Goal: Task Accomplishment & Management: Use online tool/utility

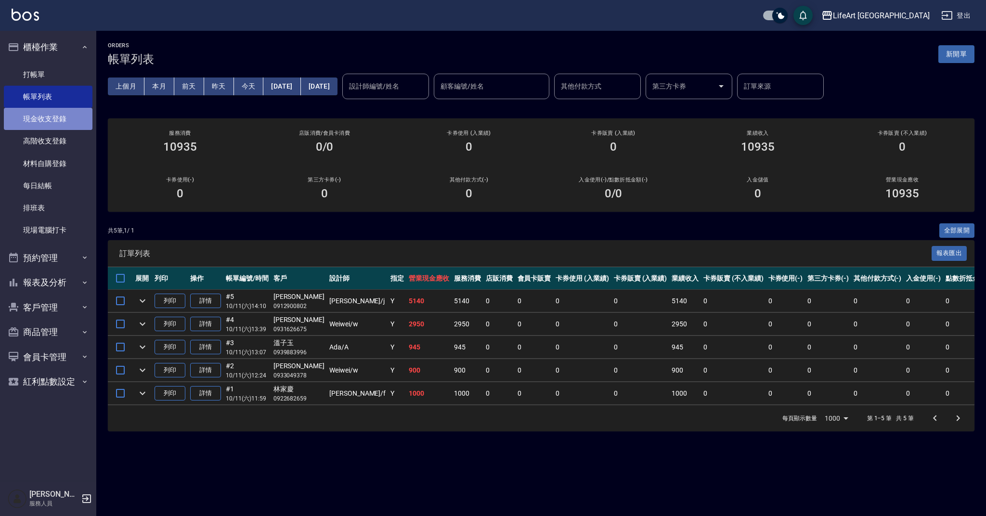
click at [65, 125] on link "現金收支登錄" at bounding box center [48, 119] width 89 height 22
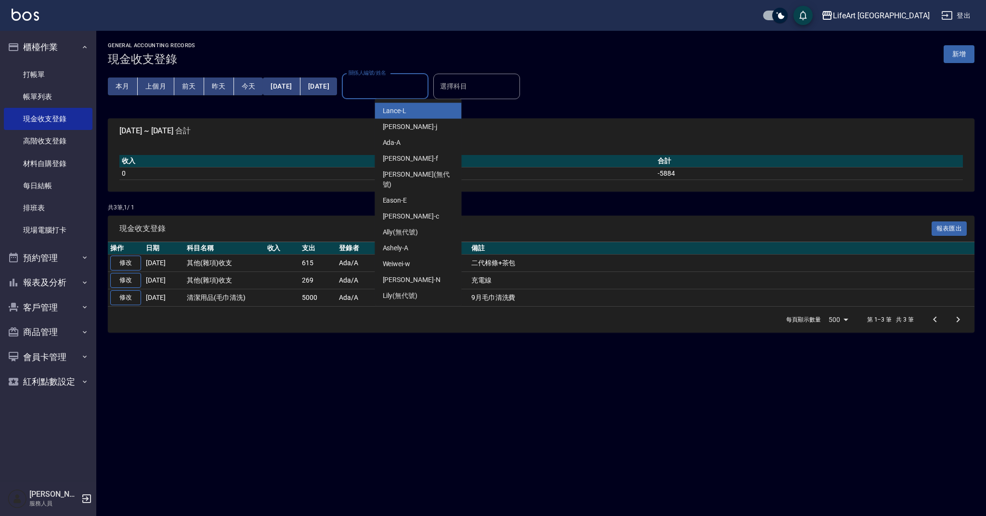
click at [423, 87] on input "關係人編號/姓名" at bounding box center [385, 86] width 78 height 17
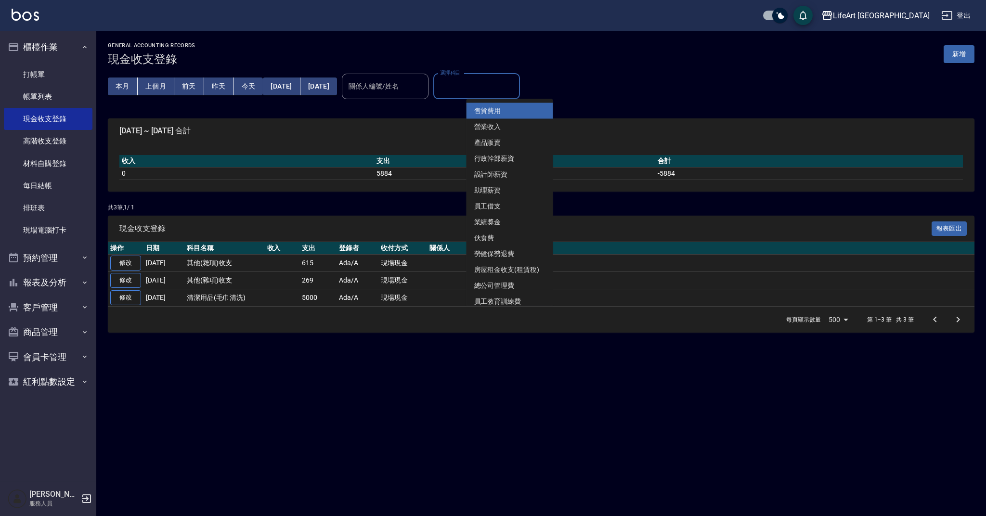
click at [512, 92] on input "選擇科目" at bounding box center [477, 86] width 78 height 17
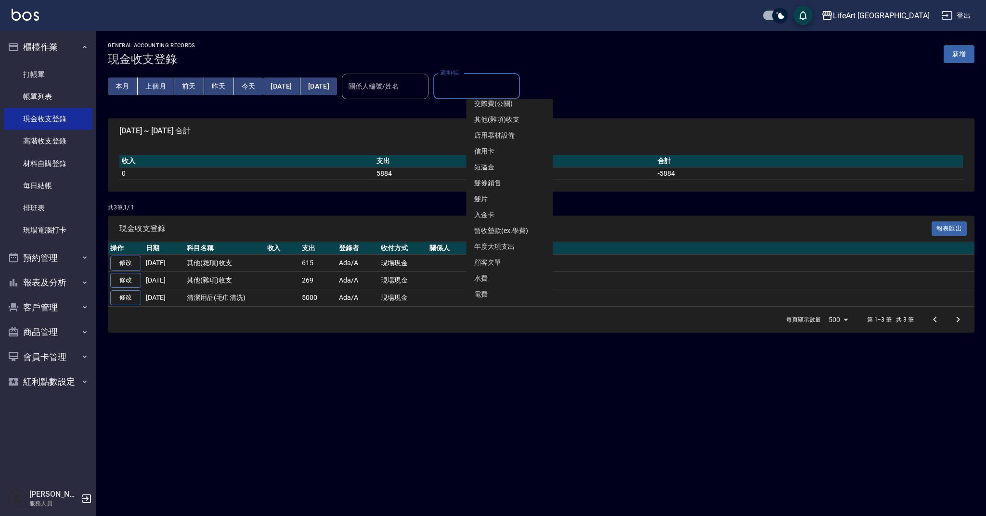
scroll to position [447, 0]
click at [518, 258] on li "水費" at bounding box center [509, 262] width 87 height 16
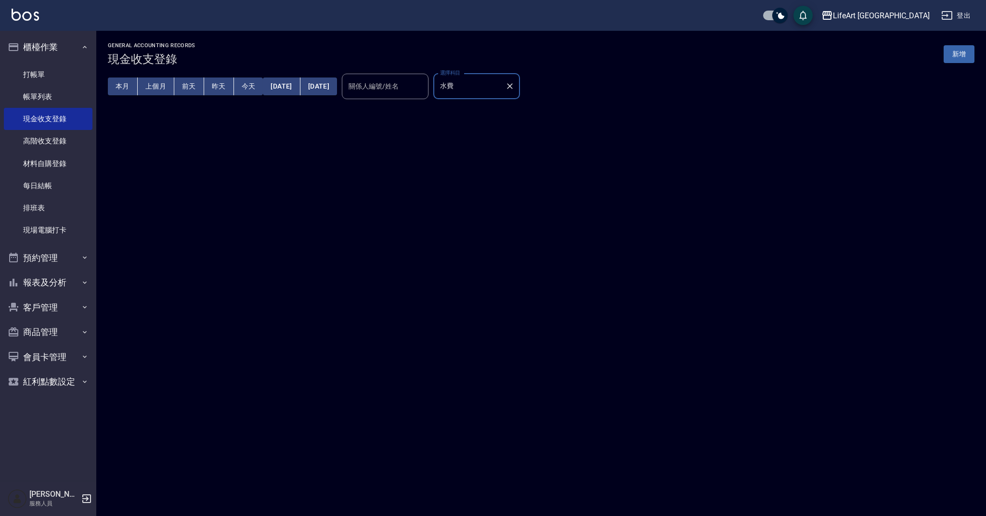
type input "水費"
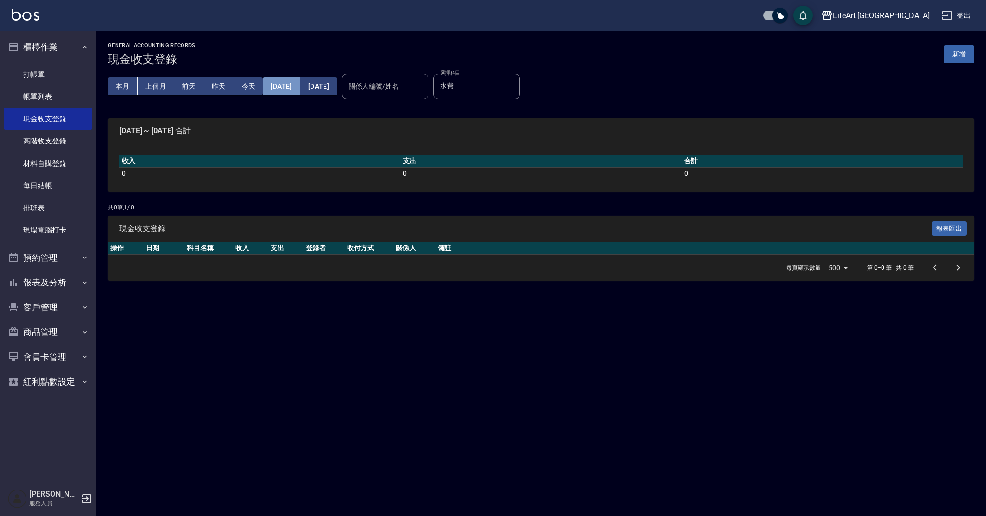
click at [285, 86] on button "[DATE]" at bounding box center [281, 87] width 37 height 18
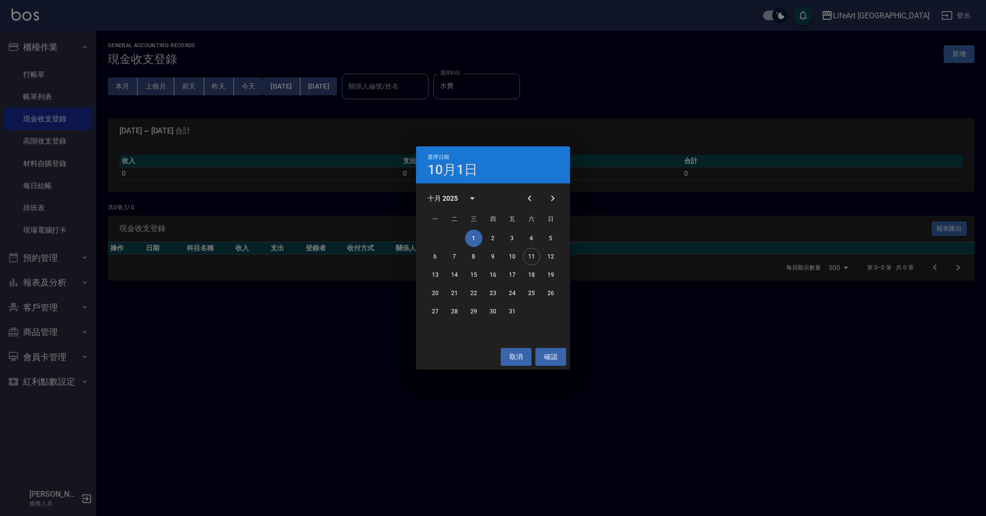
click at [446, 197] on div "十月 2025" at bounding box center [442, 199] width 30 height 10
click at [489, 275] on button "2024" at bounding box center [493, 276] width 35 height 17
click at [454, 237] on button "1" at bounding box center [454, 238] width 17 height 17
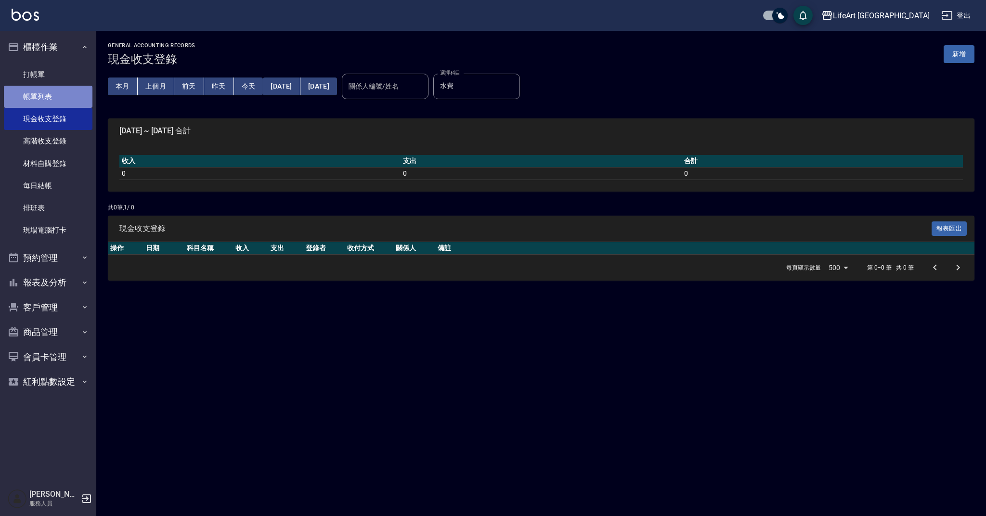
click at [62, 104] on link "帳單列表" at bounding box center [48, 97] width 89 height 22
